Goal: Task Accomplishment & Management: Use online tool/utility

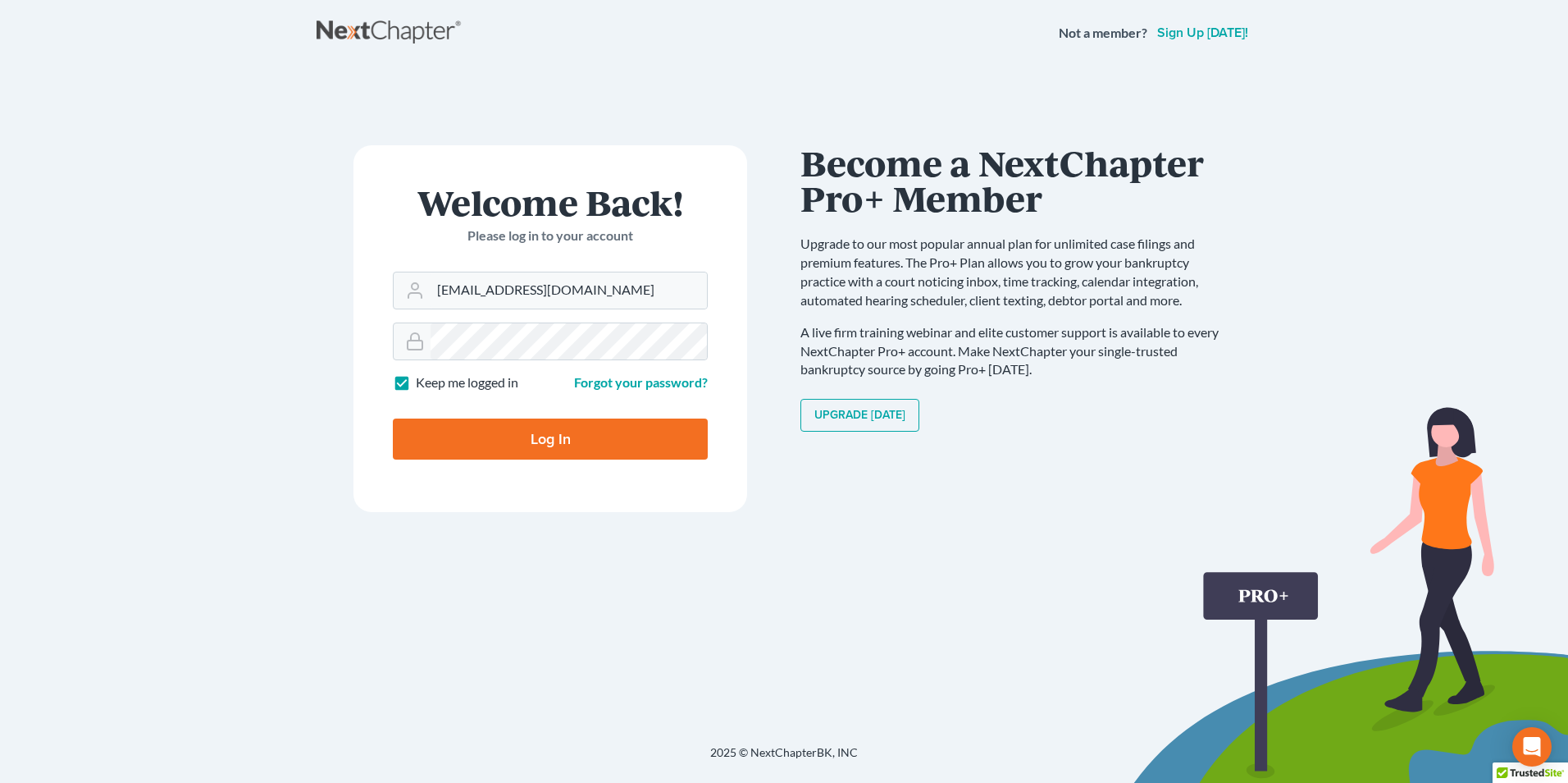
click at [479, 450] on input "Log In" at bounding box center [550, 439] width 315 height 41
type input "Thinking..."
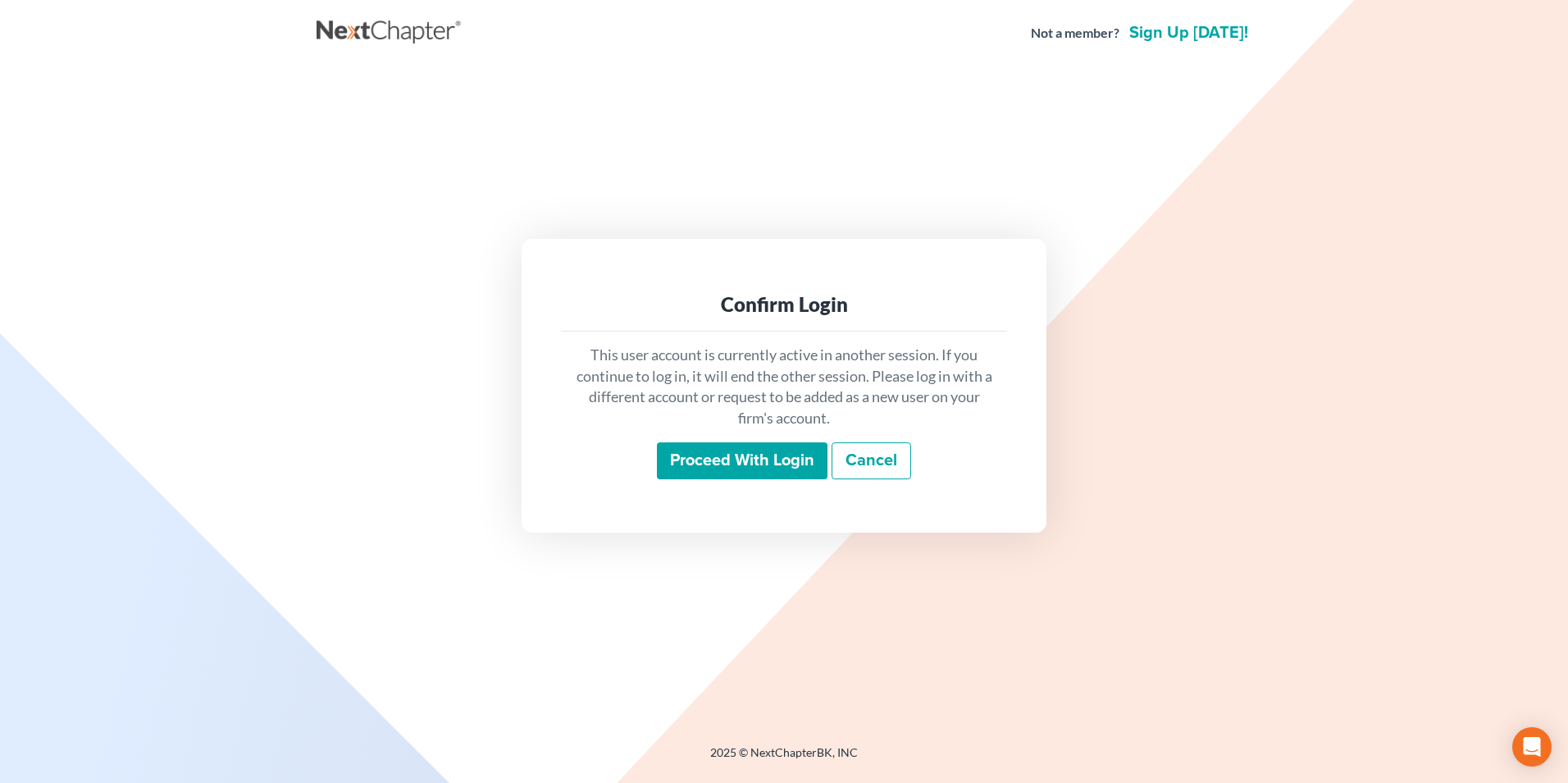
click at [763, 461] on input "Proceed with login" at bounding box center [742, 461] width 170 height 38
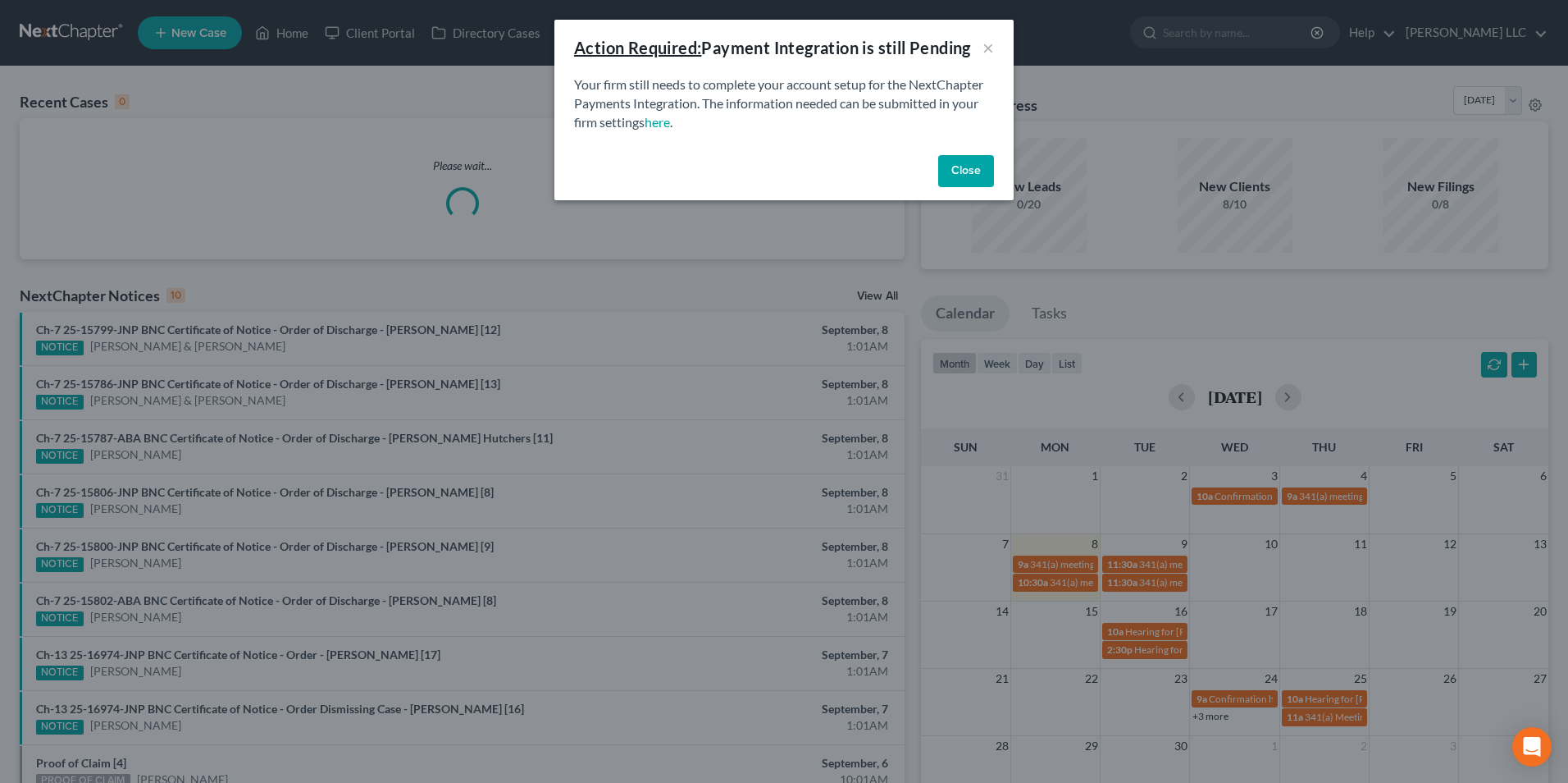
click at [976, 171] on button "Close" at bounding box center [965, 171] width 56 height 33
